Goal: Obtain resource: Download file/media

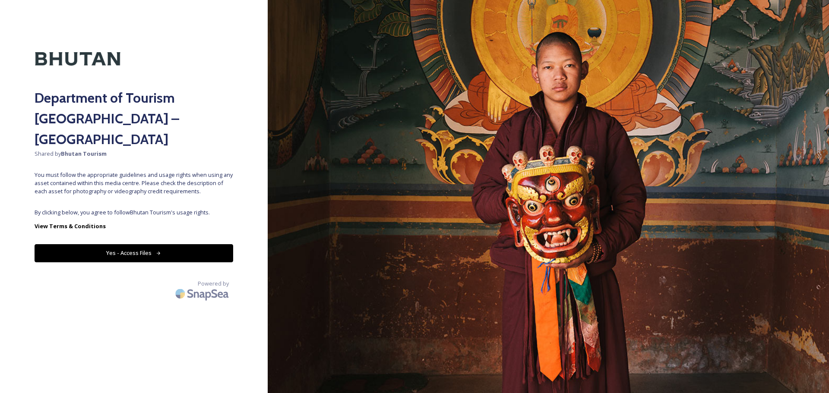
click at [136, 244] on button "Yes - Access Files" at bounding box center [134, 253] width 199 height 18
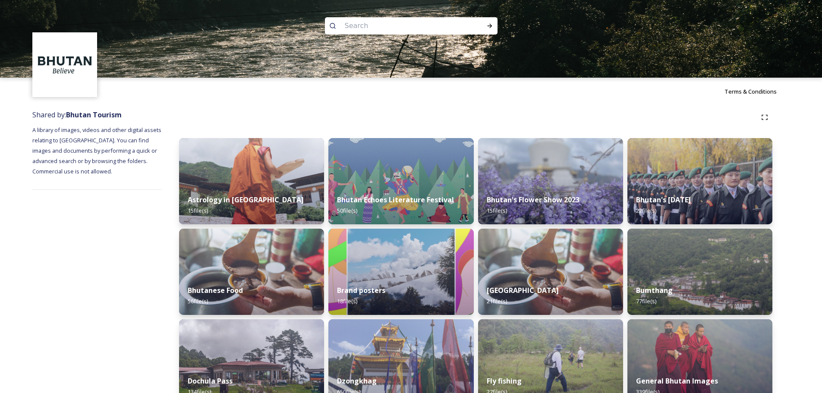
click at [353, 26] on input at bounding box center [399, 25] width 118 height 19
click at [353, 26] on input "To enrich screen reader interactions, please activate Accessibility in Grammarl…" at bounding box center [399, 25] width 118 height 19
type input "b"
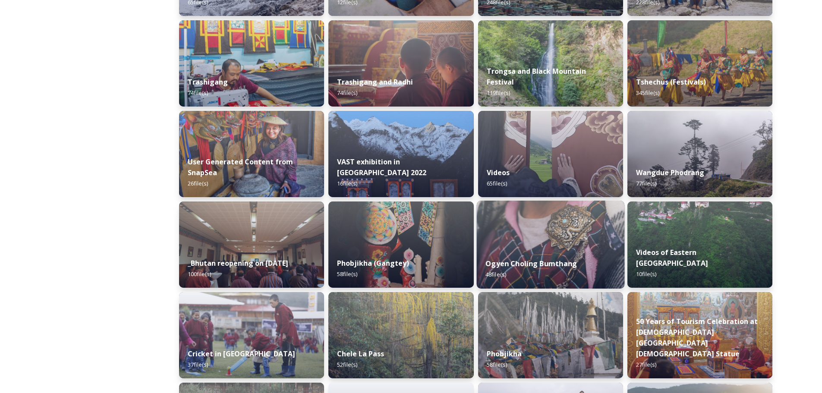
scroll to position [932, 0]
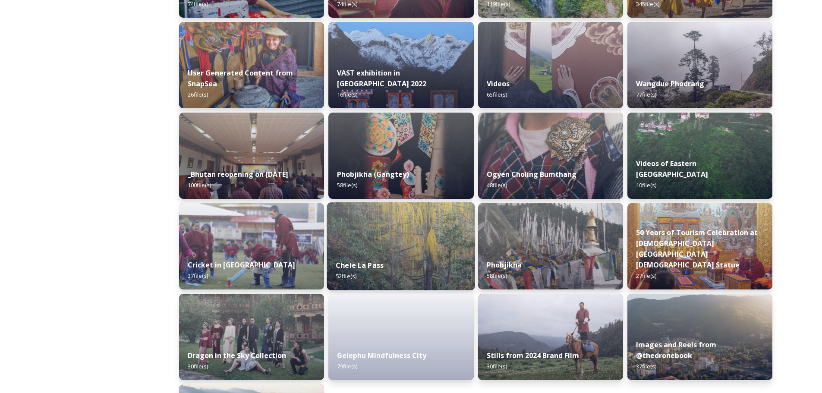
click at [427, 249] on img at bounding box center [401, 246] width 148 height 88
click at [416, 244] on img at bounding box center [401, 246] width 148 height 88
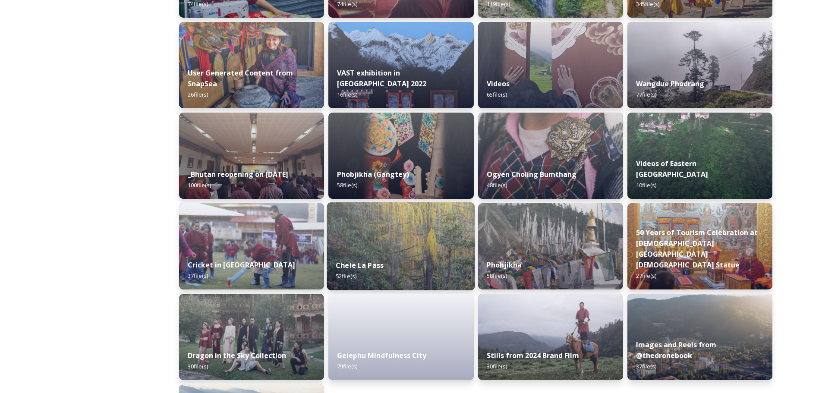
click at [426, 241] on img at bounding box center [401, 246] width 148 height 88
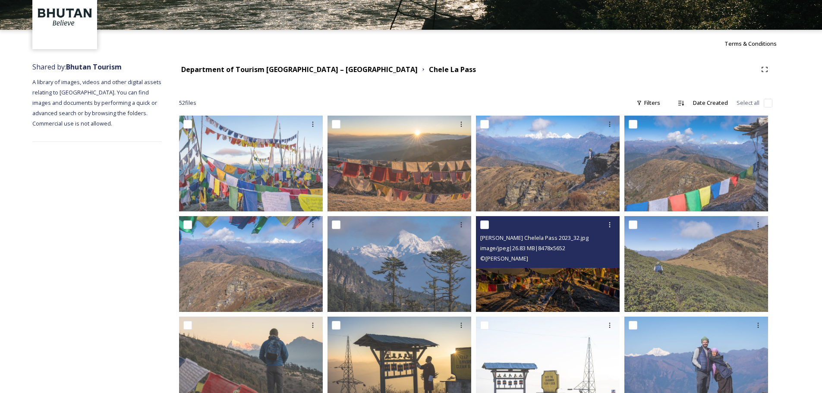
scroll to position [129, 0]
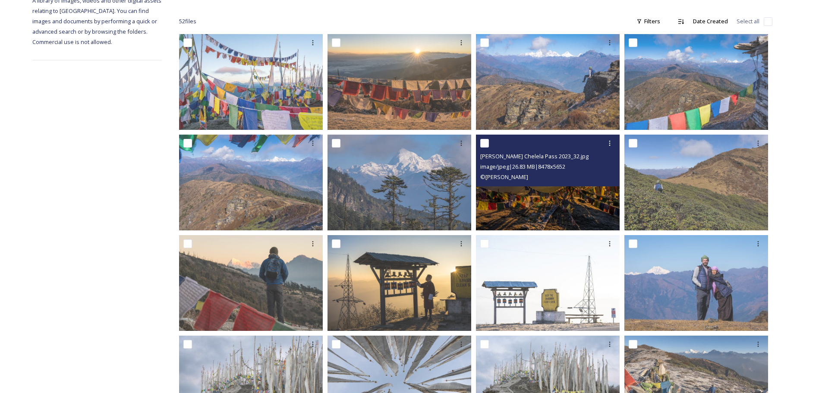
click at [552, 209] on img at bounding box center [548, 183] width 144 height 96
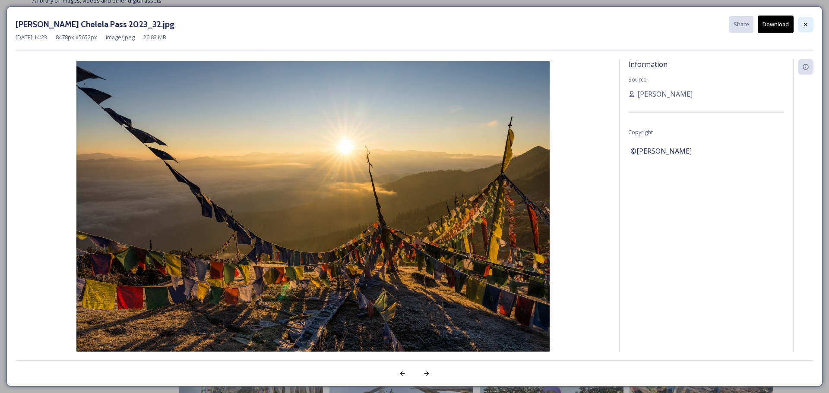
click at [806, 21] on icon at bounding box center [805, 24] width 7 height 7
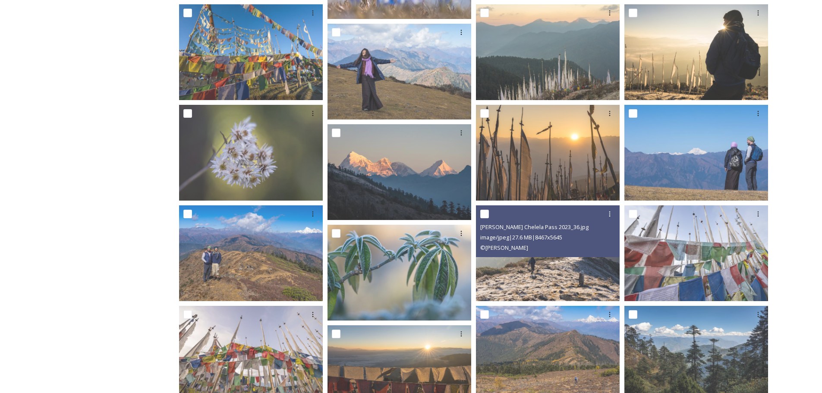
scroll to position [820, 0]
